Goal: Task Accomplishment & Management: Use online tool/utility

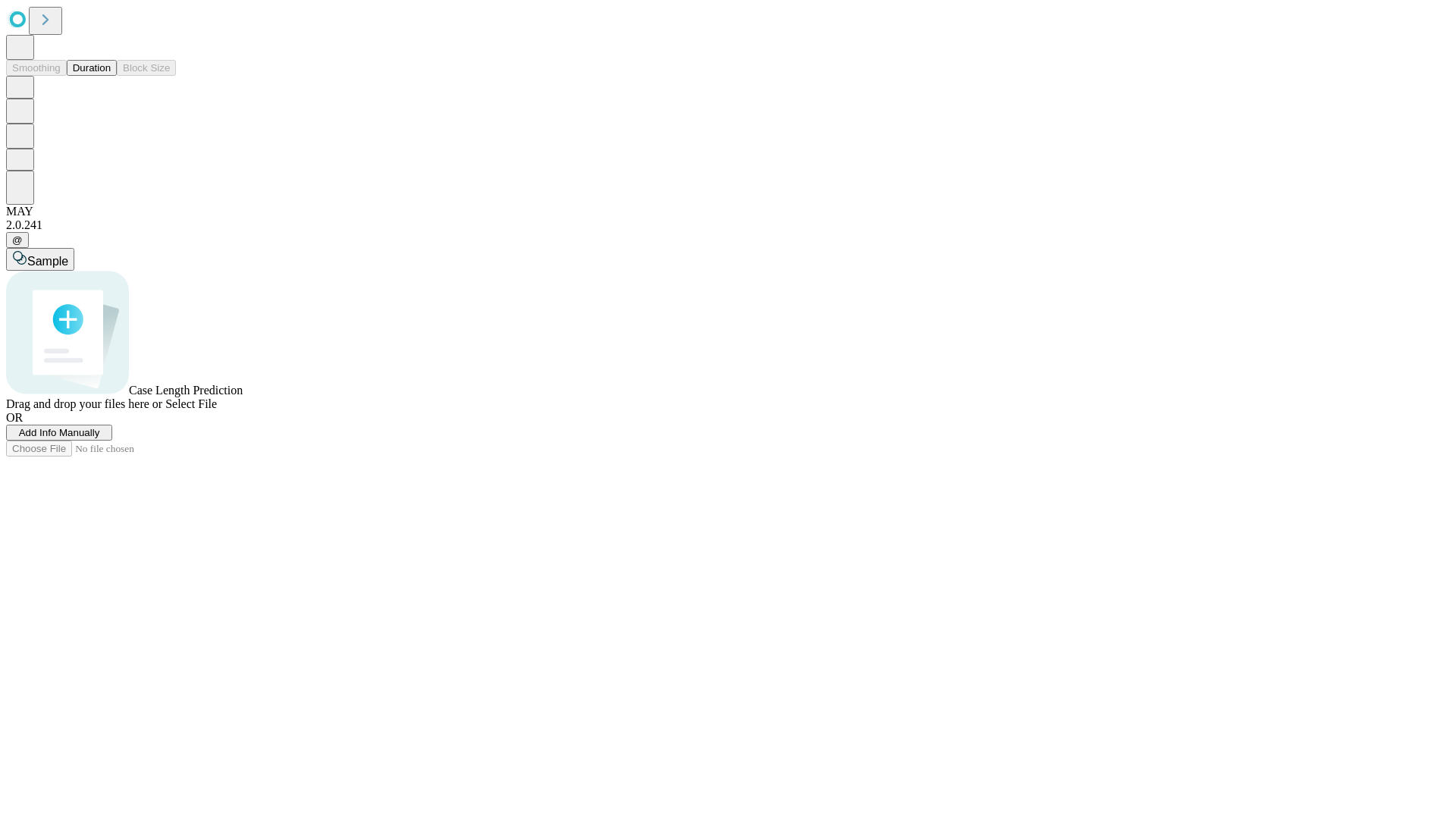
click at [110, 76] on button "Duration" at bounding box center [92, 68] width 50 height 16
click at [100, 438] on span "Add Info Manually" at bounding box center [59, 432] width 81 height 12
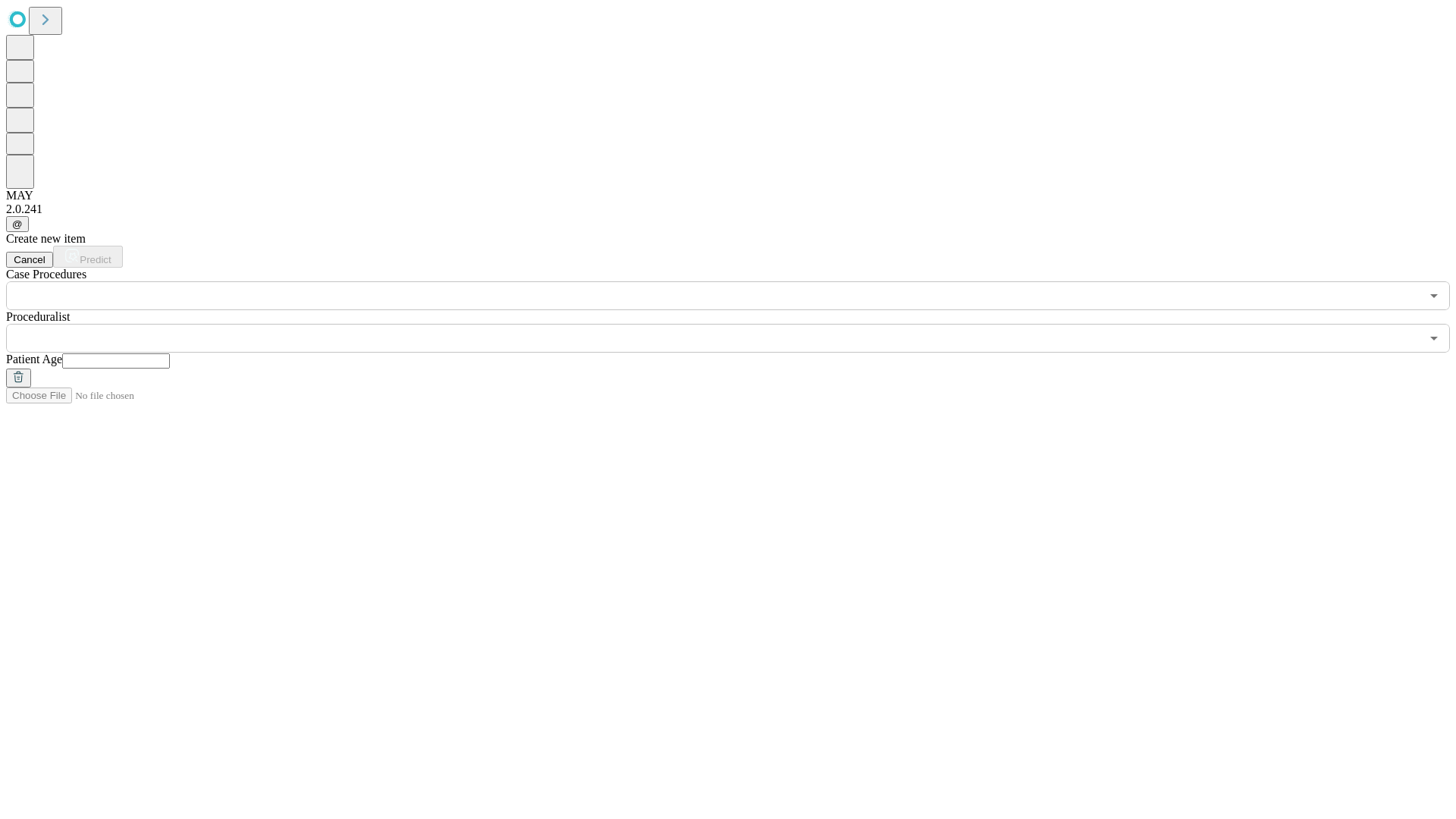
click at [170, 354] on input "text" at bounding box center [116, 361] width 108 height 15
type input "*"
click at [739, 324] on input "text" at bounding box center [713, 338] width 1415 height 29
